Goal: Task Accomplishment & Management: Use online tool/utility

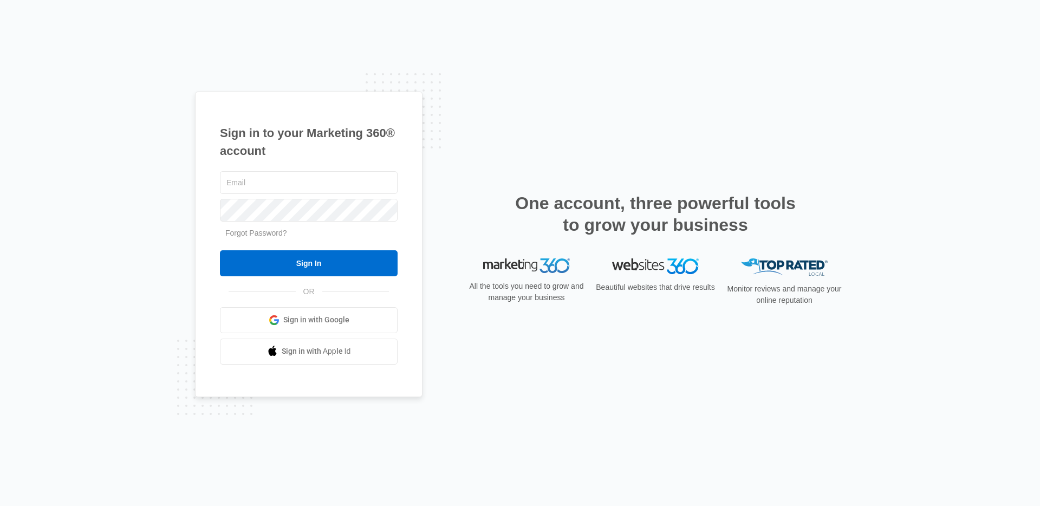
type input "madison.heginbotham@madwire.com"
click at [314, 323] on span "Sign in with Google" at bounding box center [316, 319] width 66 height 11
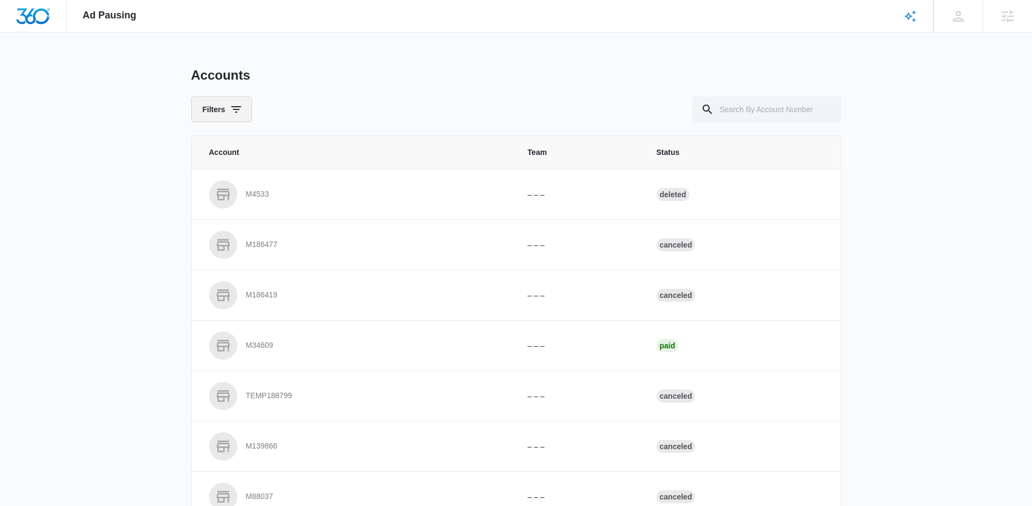
click at [230, 108] on icon "button" at bounding box center [236, 109] width 13 height 13
click at [144, 154] on div "Ad Pausing Apps Reputation Websites Forms CRM Email Social Payments POS Content…" at bounding box center [516, 253] width 1032 height 506
click at [739, 115] on input "text" at bounding box center [766, 109] width 149 height 26
paste input "M99381"
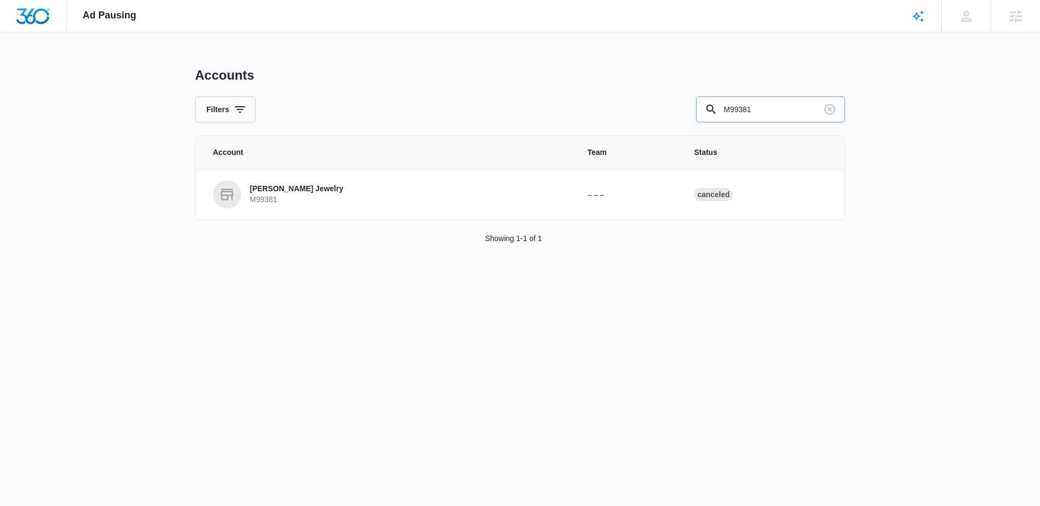
click at [741, 109] on input "M99381" at bounding box center [770, 109] width 149 height 26
paste input "A1273"
type input "A1273"
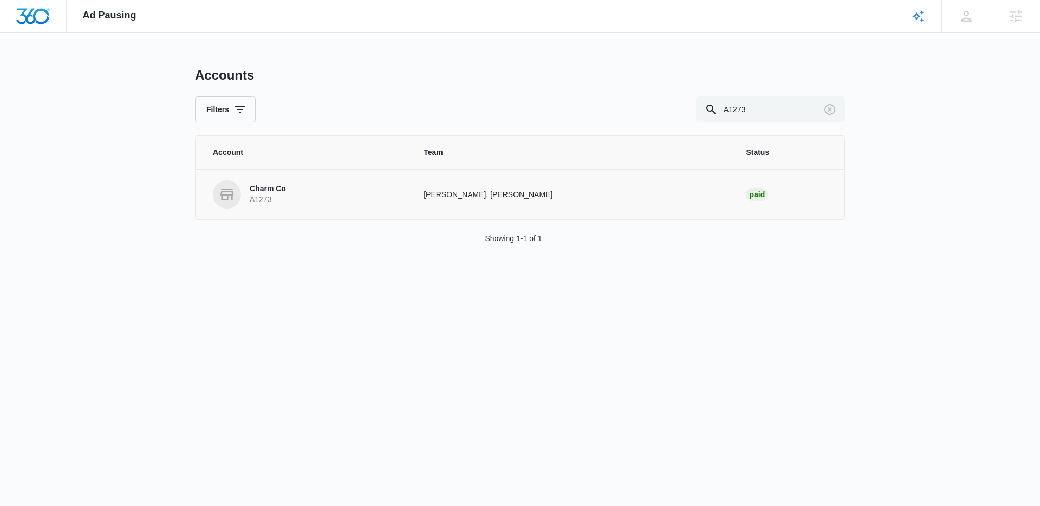
click at [270, 191] on p "Charm Co" at bounding box center [268, 189] width 36 height 11
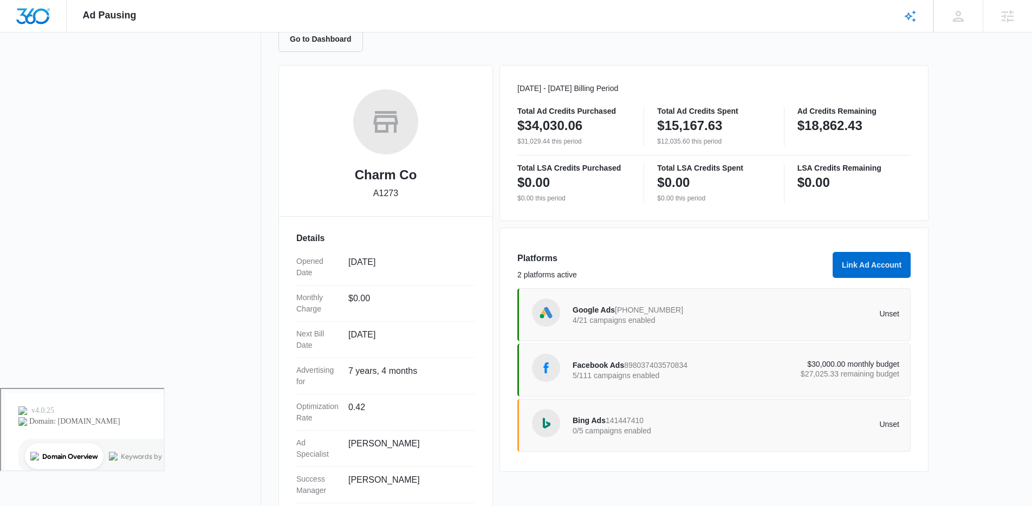
scroll to position [146, 0]
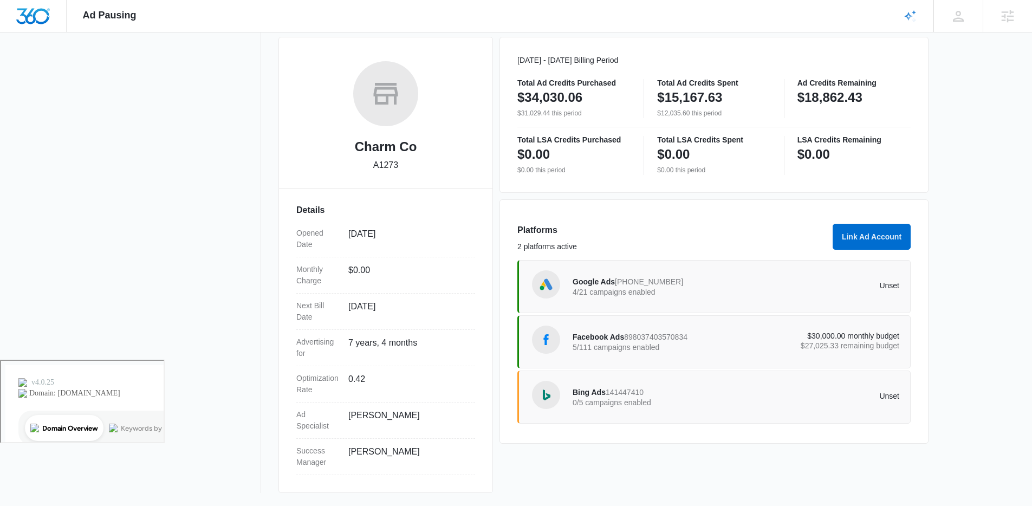
click at [179, 151] on nav "View Account Overview Notification Settings 0" at bounding box center [182, 207] width 158 height 572
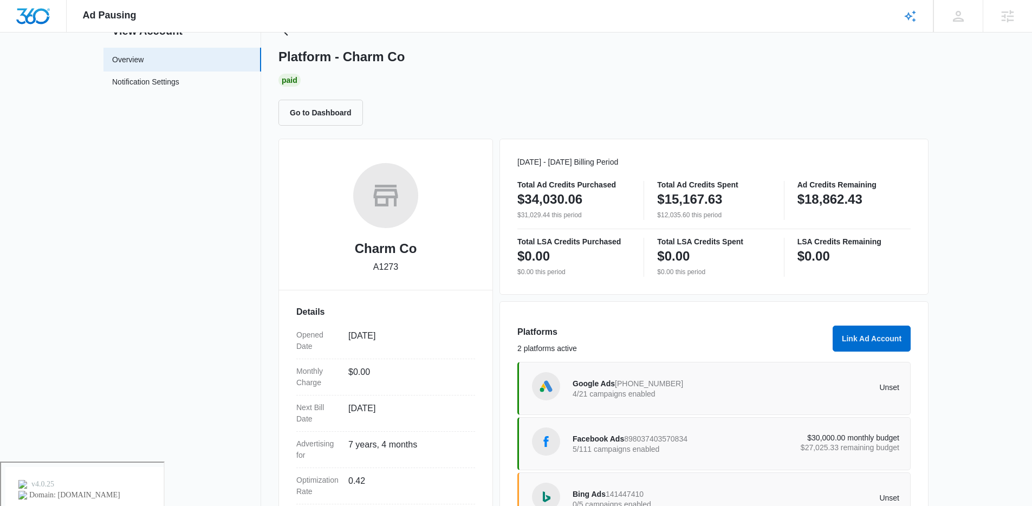
scroll to position [0, 0]
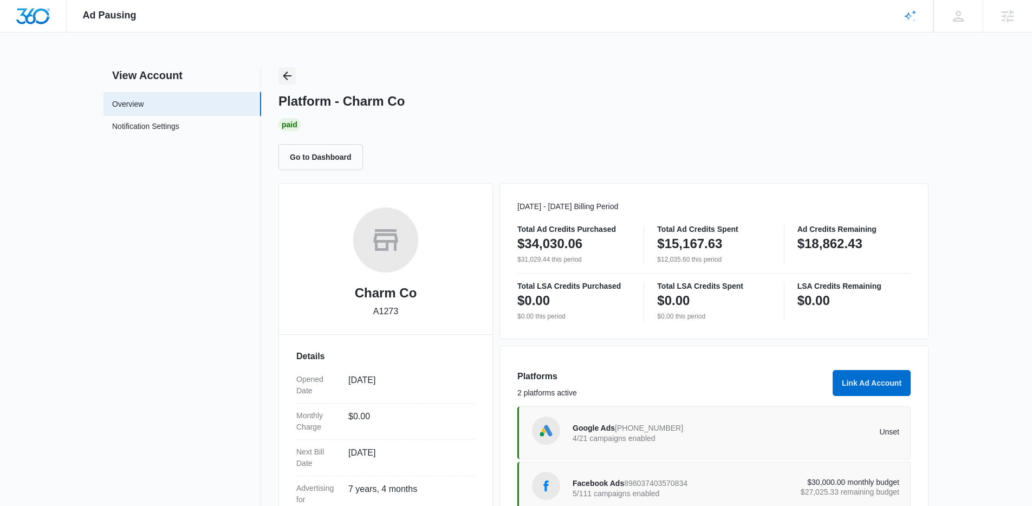
click at [290, 75] on icon "Back" at bounding box center [287, 75] width 13 height 13
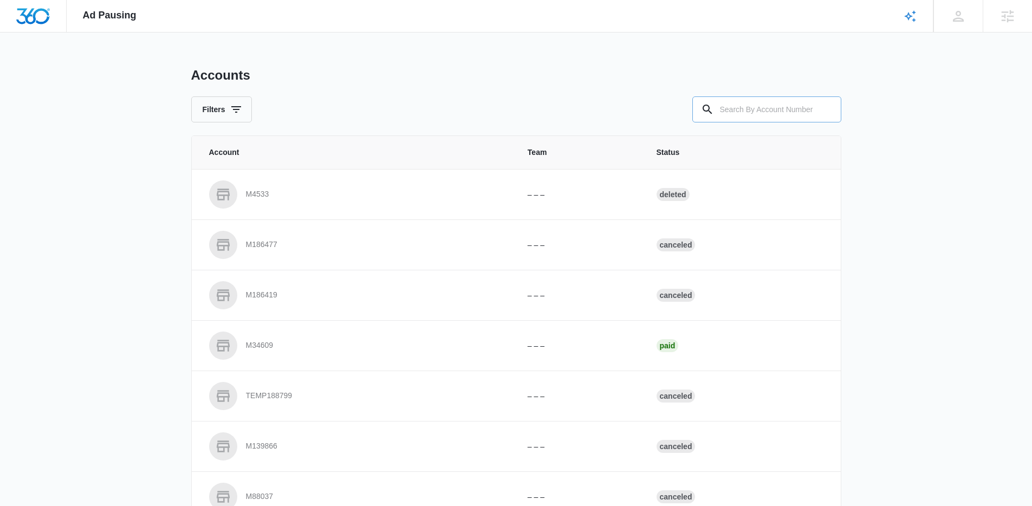
click at [731, 107] on input "text" at bounding box center [766, 109] width 149 height 26
paste input "M335691"
type input "M335691"
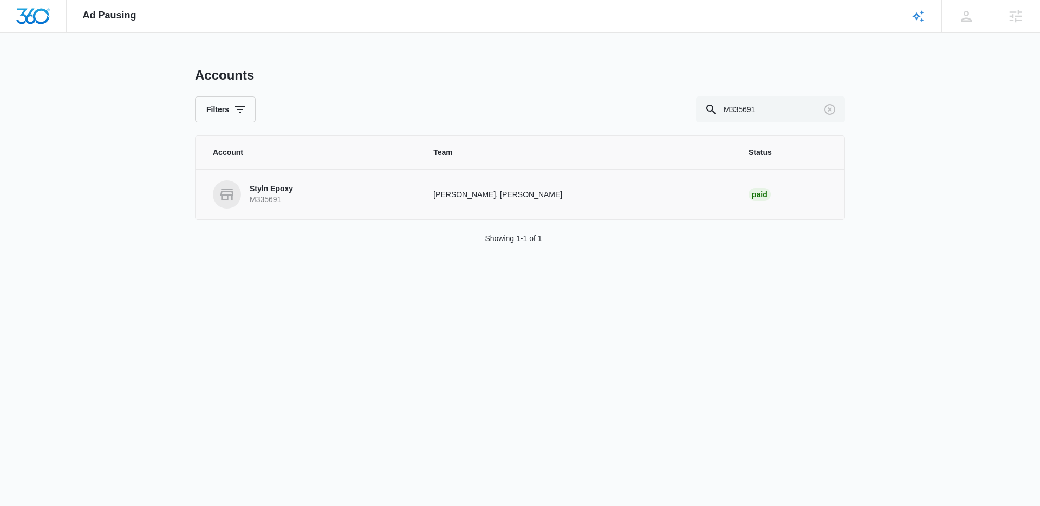
click at [279, 184] on p "Styln Epoxy" at bounding box center [271, 189] width 43 height 11
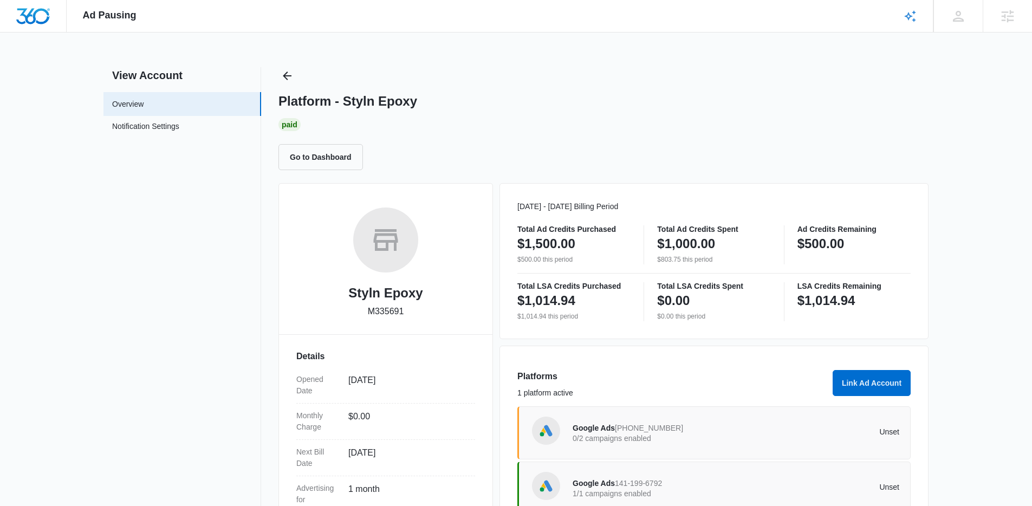
scroll to position [146, 0]
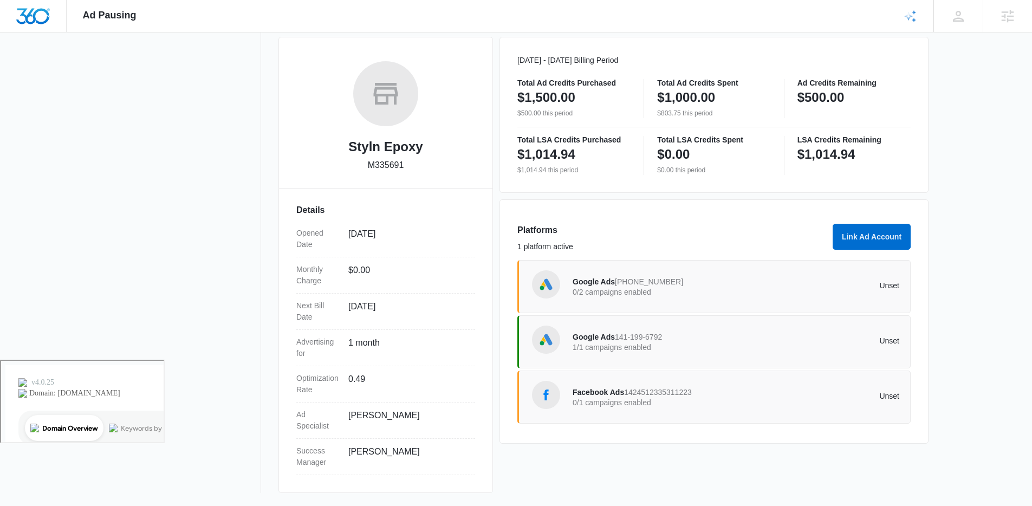
click at [629, 393] on span "1424512335311223" at bounding box center [658, 392] width 68 height 9
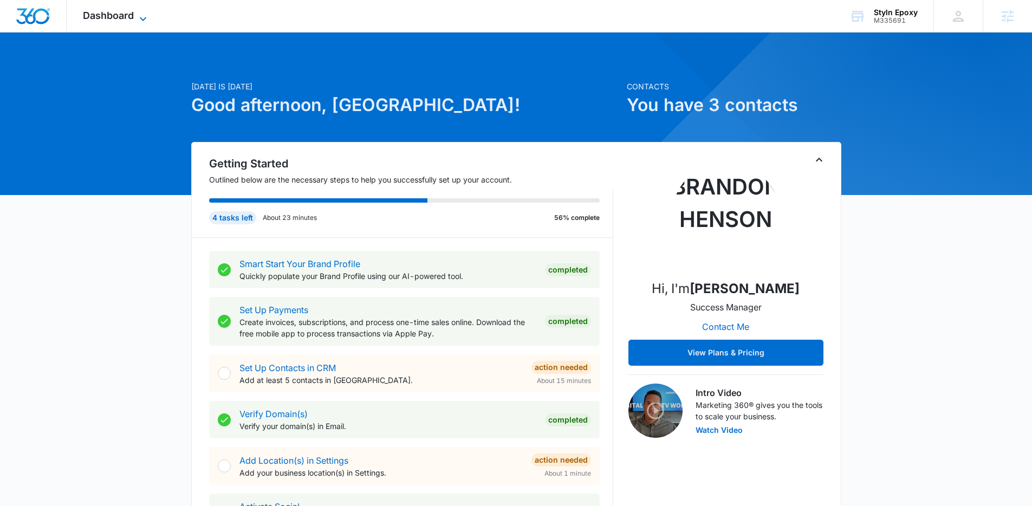
click at [131, 18] on span "Dashboard" at bounding box center [108, 15] width 51 height 11
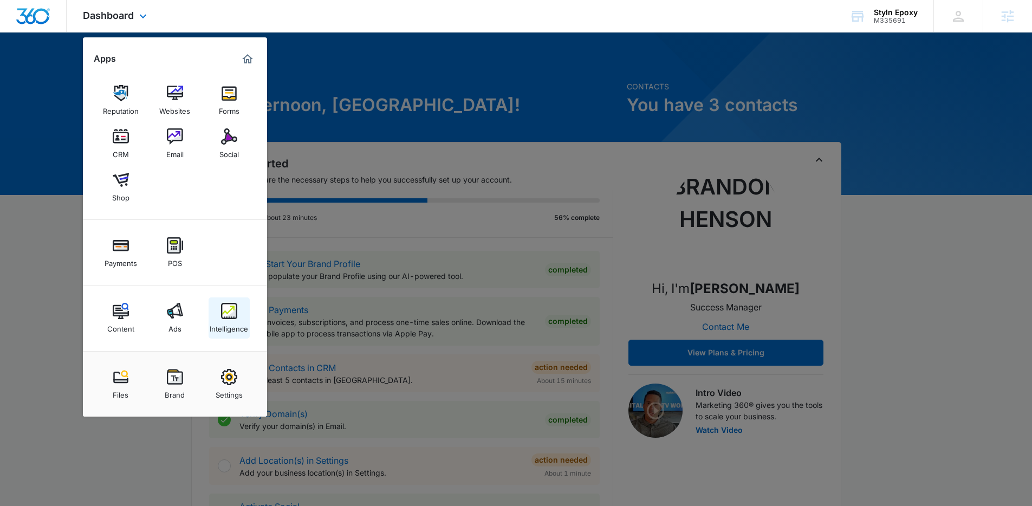
click at [239, 330] on div "Intelligence" at bounding box center [229, 326] width 38 height 14
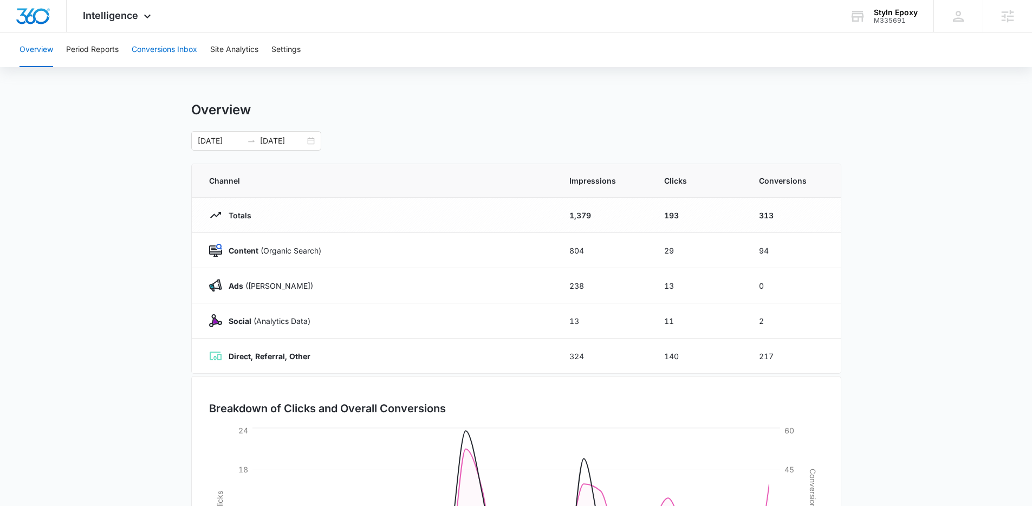
click at [161, 54] on button "Conversions Inbox" at bounding box center [165, 49] width 66 height 35
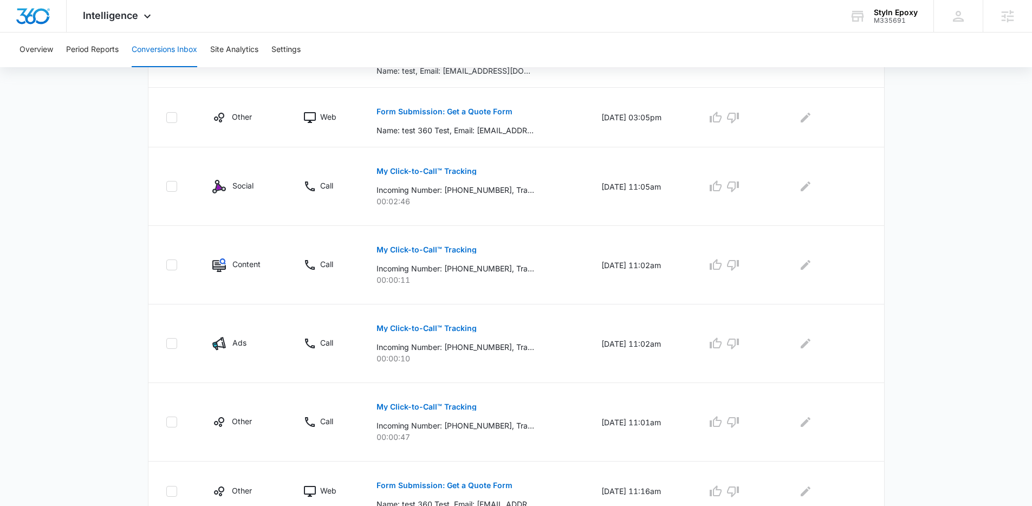
scroll to position [484, 0]
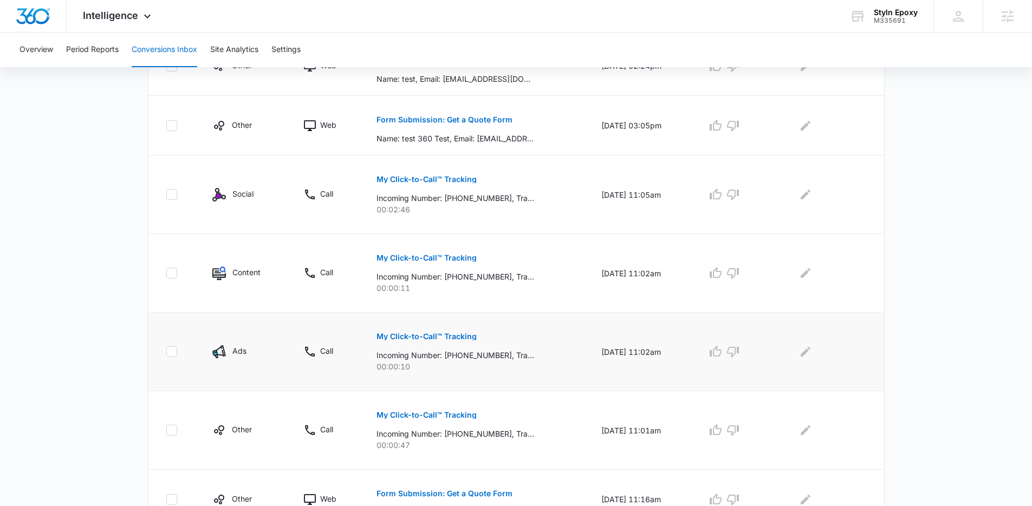
click at [455, 339] on p "My Click-to-Call™ Tracking" at bounding box center [426, 337] width 100 height 8
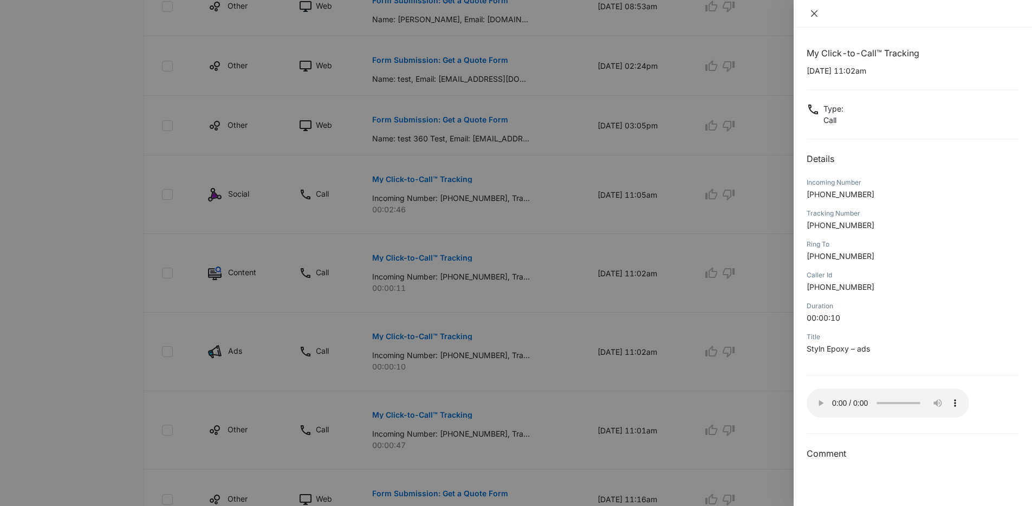
click at [813, 11] on icon "close" at bounding box center [814, 13] width 9 height 9
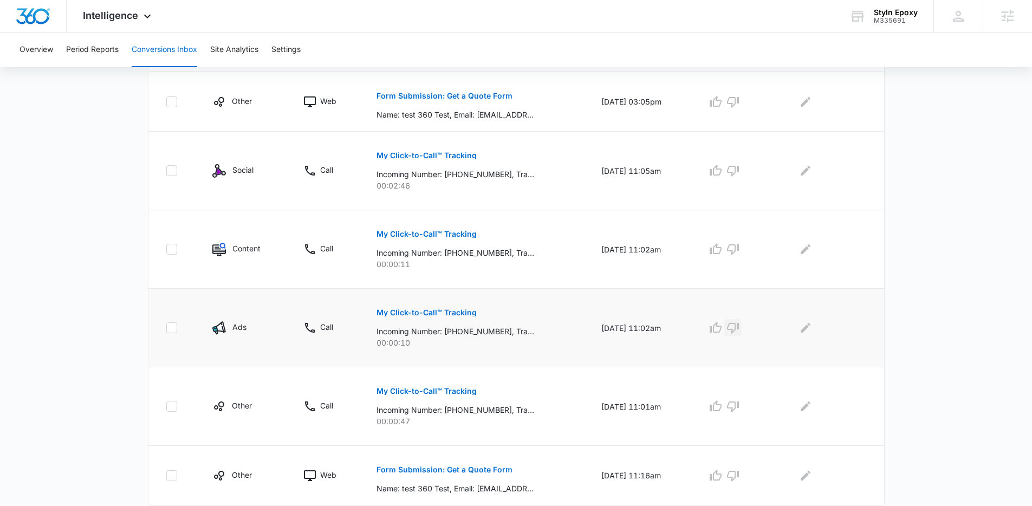
scroll to position [531, 0]
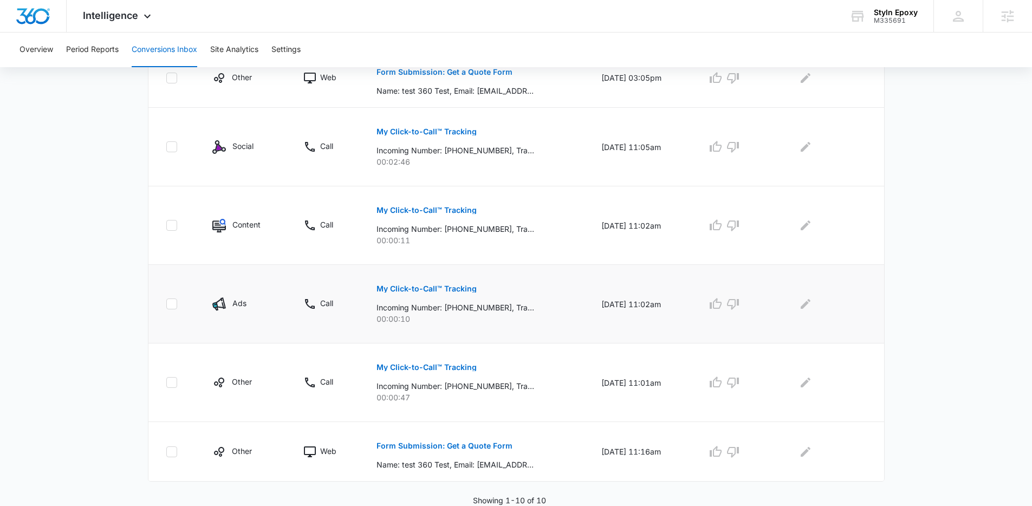
click at [171, 310] on td at bounding box center [173, 304] width 51 height 79
click at [175, 301] on icon at bounding box center [172, 304] width 10 height 10
click at [166, 304] on input "checkbox" at bounding box center [166, 304] width 1 height 1
checkbox input "true"
click at [171, 382] on icon at bounding box center [172, 382] width 10 height 10
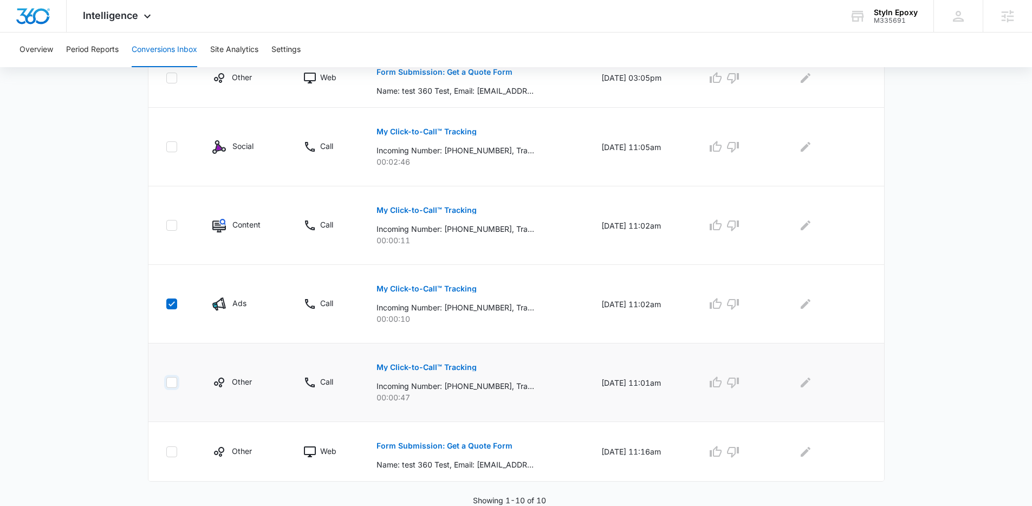
click at [166, 382] on input "checkbox" at bounding box center [166, 382] width 1 height 1
checkbox input "true"
click at [169, 458] on td at bounding box center [173, 452] width 51 height 60
click at [169, 455] on icon at bounding box center [172, 452] width 10 height 10
click at [166, 452] on input "checkbox" at bounding box center [166, 451] width 1 height 1
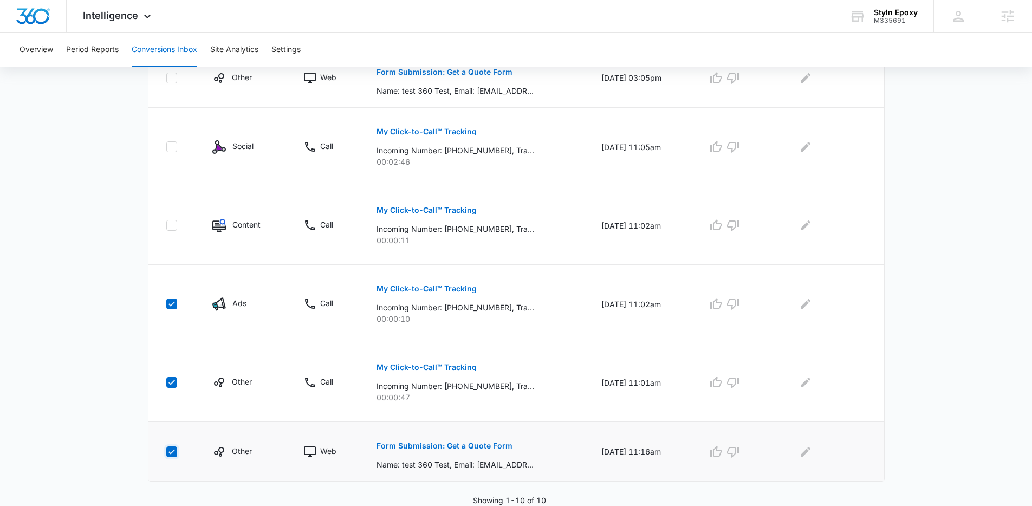
checkbox input "true"
click at [172, 383] on icon at bounding box center [171, 382] width 6 height 5
click at [166, 383] on input "checkbox" at bounding box center [166, 382] width 1 height 1
checkbox input "false"
click at [172, 305] on icon at bounding box center [172, 304] width 10 height 10
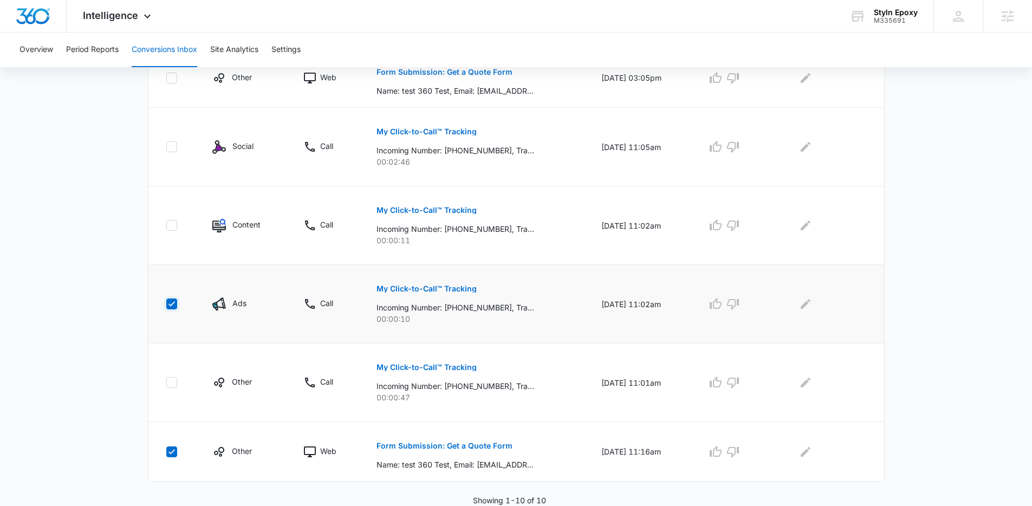
click at [166, 304] on input "checkbox" at bounding box center [166, 304] width 1 height 1
checkbox input "false"
click at [170, 454] on icon at bounding box center [172, 452] width 10 height 10
click at [166, 452] on input "checkbox" at bounding box center [166, 451] width 1 height 1
checkbox input "false"
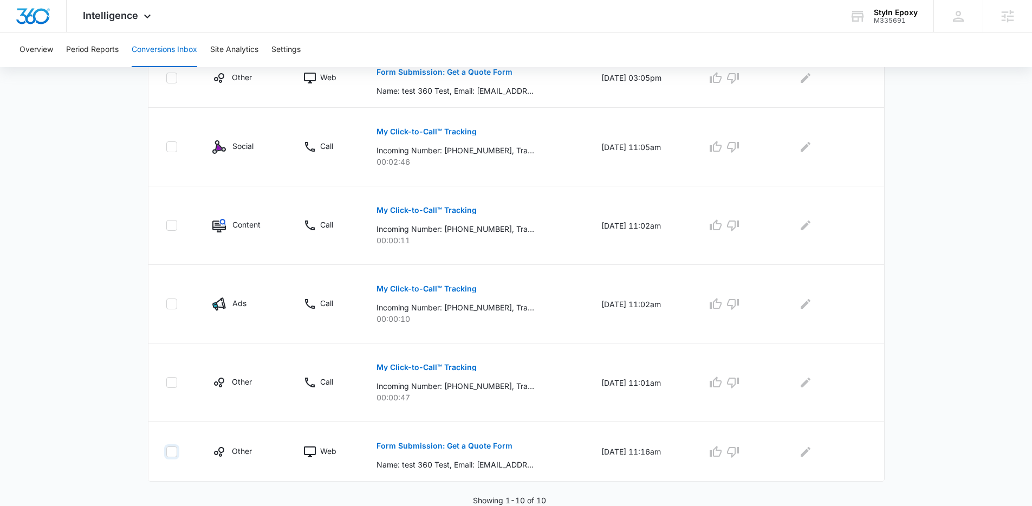
scroll to position [0, 0]
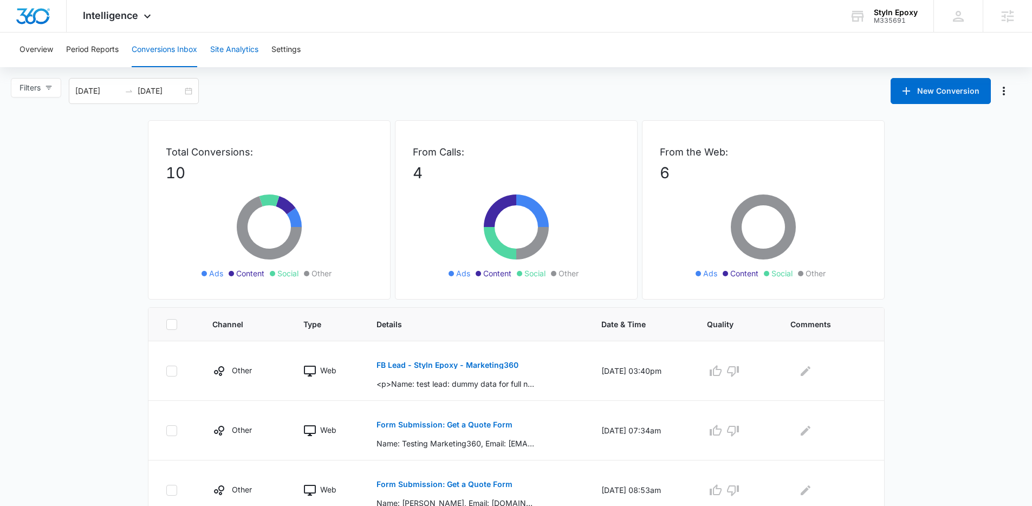
click at [227, 54] on button "Site Analytics" at bounding box center [234, 49] width 48 height 35
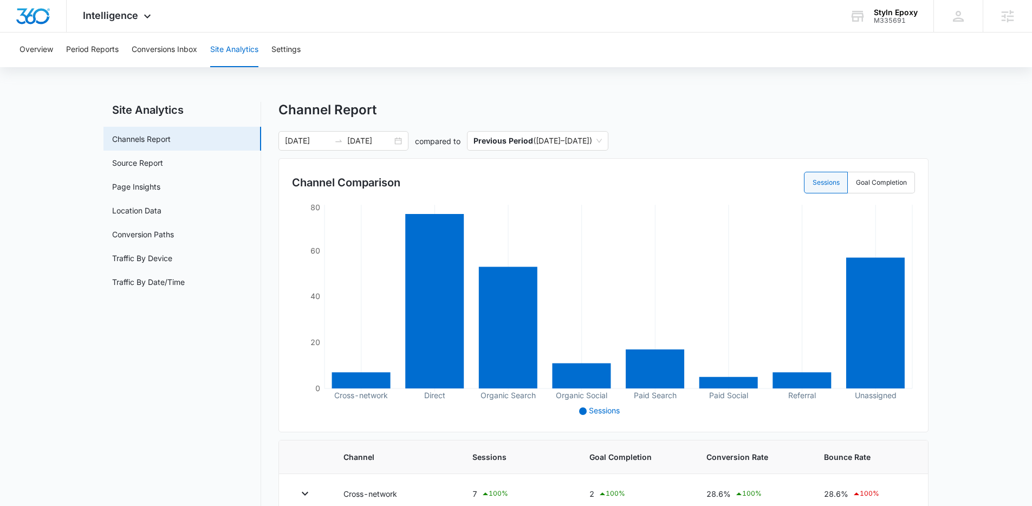
click at [264, 52] on div "Overview Period Reports Conversions Inbox Site Analytics Settings" at bounding box center [516, 49] width 1006 height 35
click at [285, 54] on button "Settings" at bounding box center [285, 49] width 29 height 35
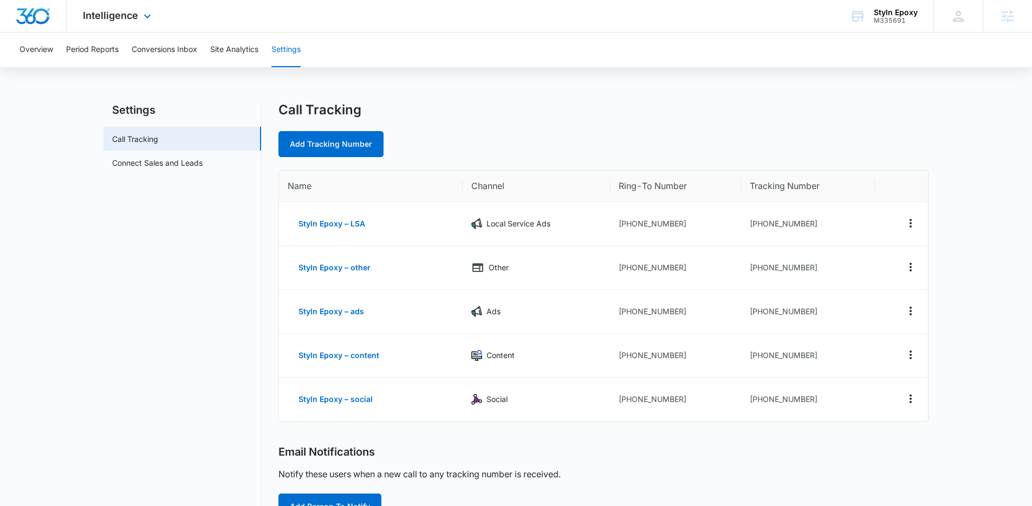
click at [110, 21] on div "Intelligence Apps Reputation Websites Forms CRM Email Social Shop Payments POS …" at bounding box center [118, 16] width 103 height 32
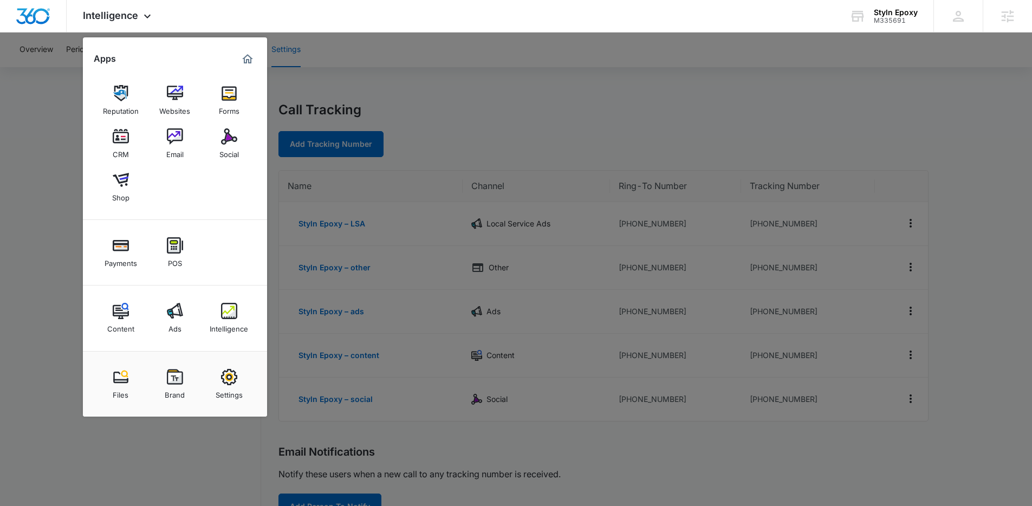
click at [174, 319] on div "Ads" at bounding box center [174, 326] width 13 height 14
